Goal: Navigation & Orientation: Go to known website

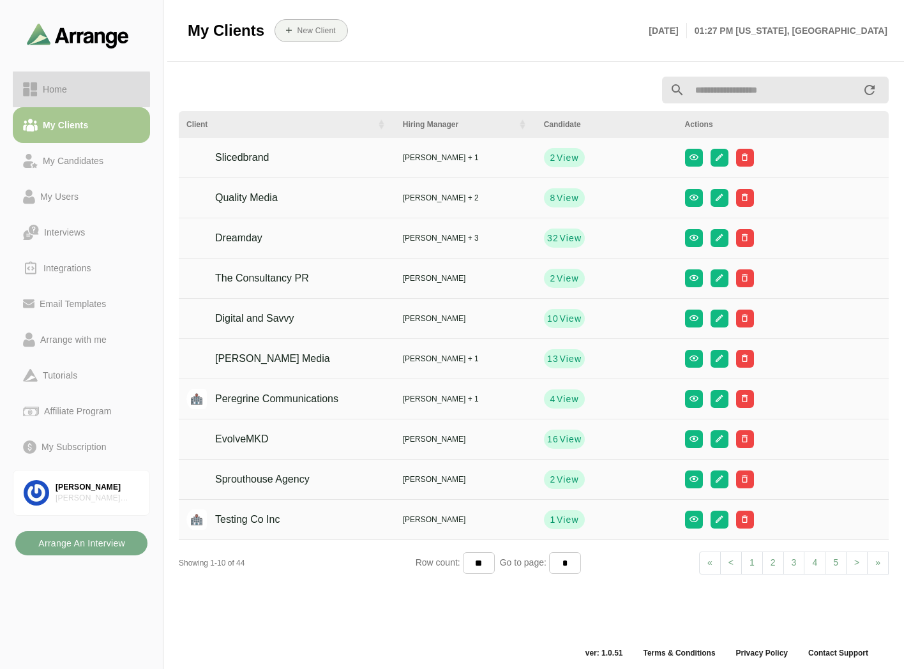
click at [97, 91] on div "Home" at bounding box center [81, 89] width 117 height 15
